Goal: Information Seeking & Learning: Check status

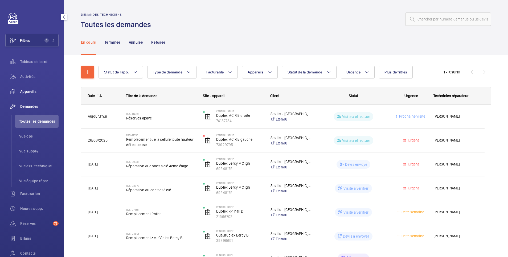
click at [34, 96] on div "Appareils" at bounding box center [31, 91] width 53 height 13
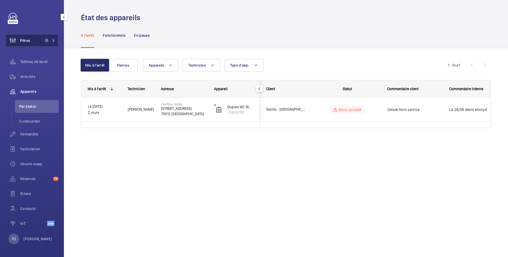
click at [39, 40] on button "Filtres 1" at bounding box center [31, 40] width 53 height 13
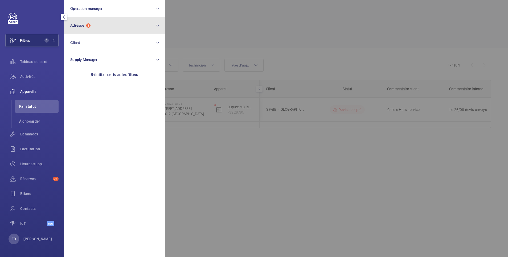
click at [112, 29] on button "Adresse 1" at bounding box center [114, 25] width 101 height 17
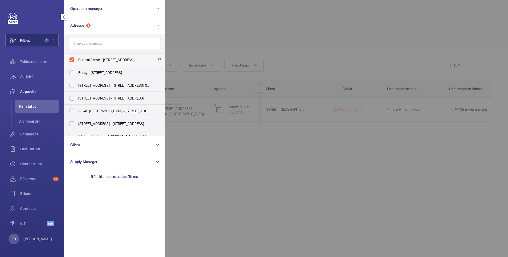
click at [95, 59] on span "Central Seine - [STREET_ADDRESS]" at bounding box center [114, 59] width 73 height 5
click at [77, 59] on input "Central Seine - [STREET_ADDRESS]" at bounding box center [72, 60] width 11 height 11
checkbox input "false"
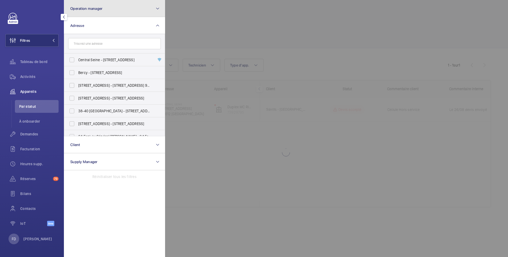
click at [103, 11] on button "Operation manager" at bounding box center [114, 8] width 101 height 17
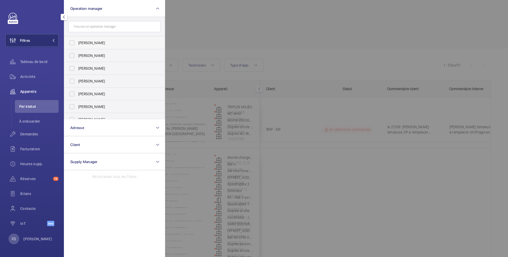
click at [88, 46] on label "[PERSON_NAME]" at bounding box center [110, 42] width 93 height 13
click at [77, 46] on input "[PERSON_NAME]" at bounding box center [72, 43] width 11 height 11
checkbox input "true"
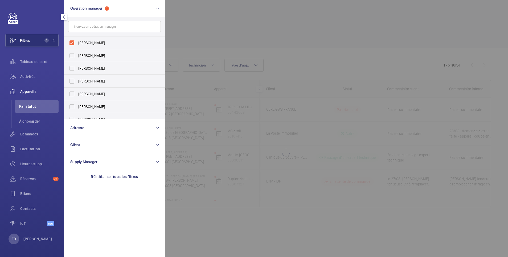
click at [232, 31] on div at bounding box center [419, 128] width 508 height 257
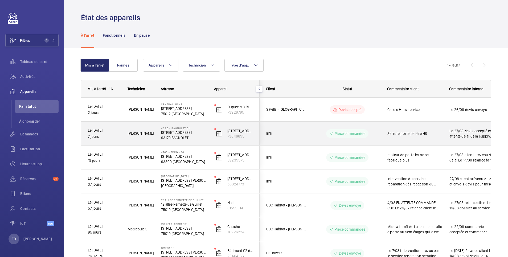
click at [450, 129] on span "Le 27/08 devis accepté en attente délai de la supply Urgent Le 22/08 envoi du d…" at bounding box center [473, 133] width 49 height 11
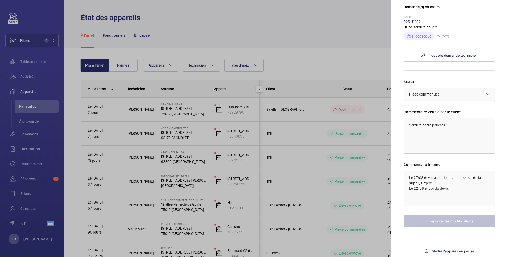
scroll to position [159, 0]
click at [332, 56] on div at bounding box center [254, 128] width 508 height 257
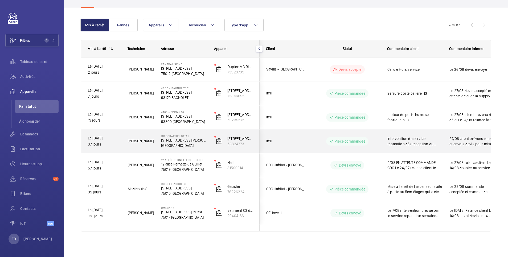
scroll to position [0, 0]
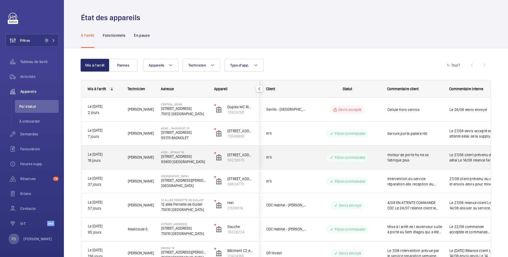
click at [470, 158] on span "Le 27/08 client prévenu du délai Le 14/08 relance faite a in'li le 11/08 devis …" at bounding box center [473, 157] width 49 height 11
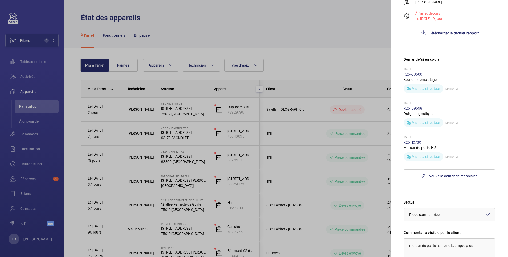
scroll to position [213, 0]
